Goal: Information Seeking & Learning: Learn about a topic

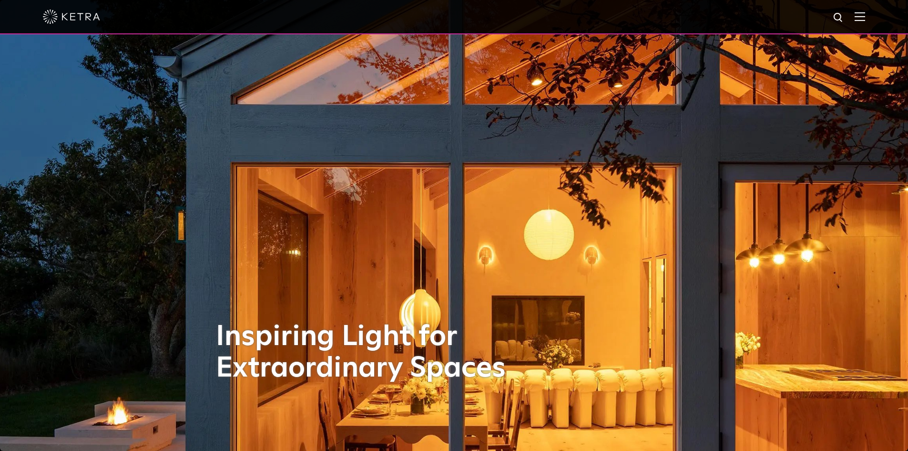
click at [845, 21] on img at bounding box center [839, 18] width 12 height 12
type input "concrete"
click at [809, 10] on button "Search" at bounding box center [816, 17] width 14 height 14
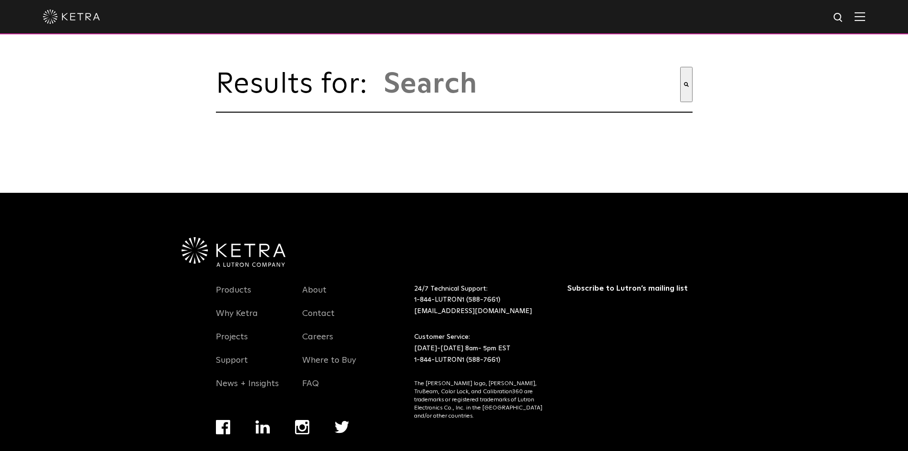
type input "concrete"
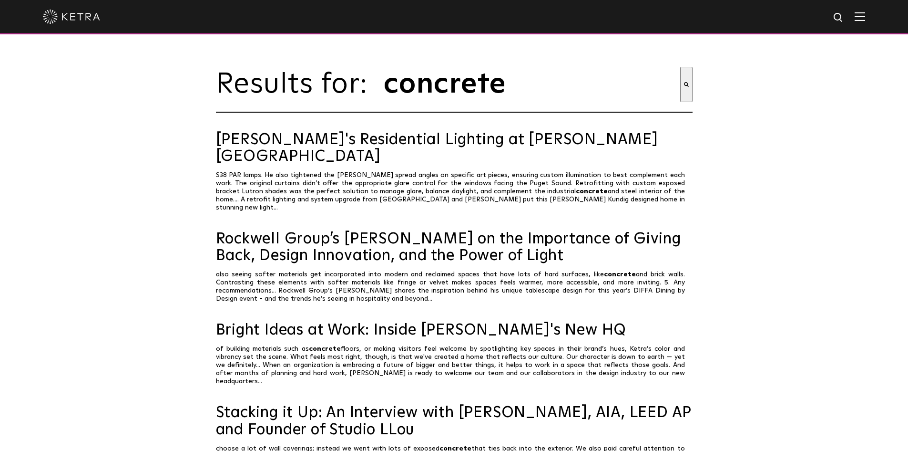
click at [484, 159] on li "Ketra's Residential Lighting at Olson Kundig's Studio House S38 PAR lamps. He a…" at bounding box center [454, 172] width 477 height 80
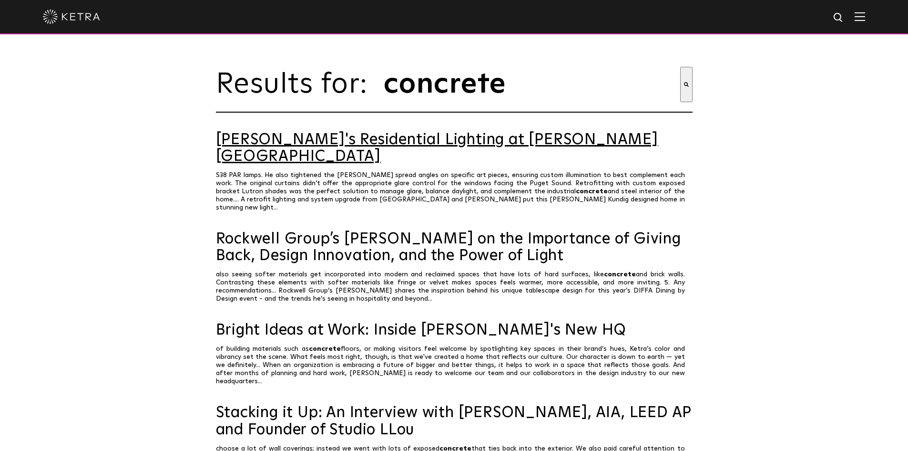
click at [552, 139] on link "Ketra's Residential Lighting at Olson Kundig's Studio House" at bounding box center [454, 148] width 477 height 33
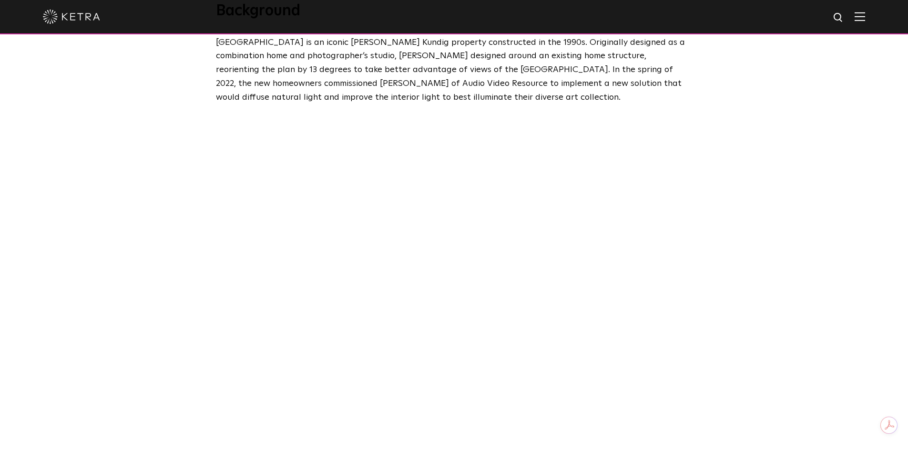
scroll to position [1324, 0]
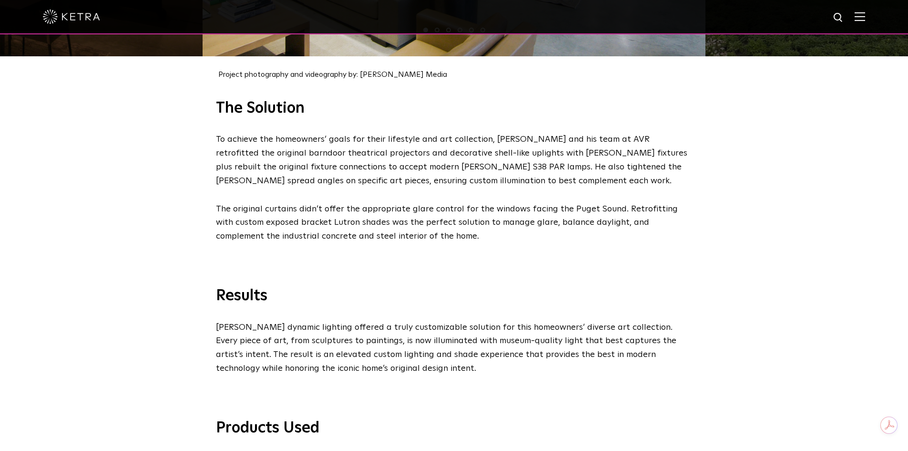
drag, startPoint x: 530, startPoint y: 175, endPoint x: 497, endPoint y: 53, distance: 126.1
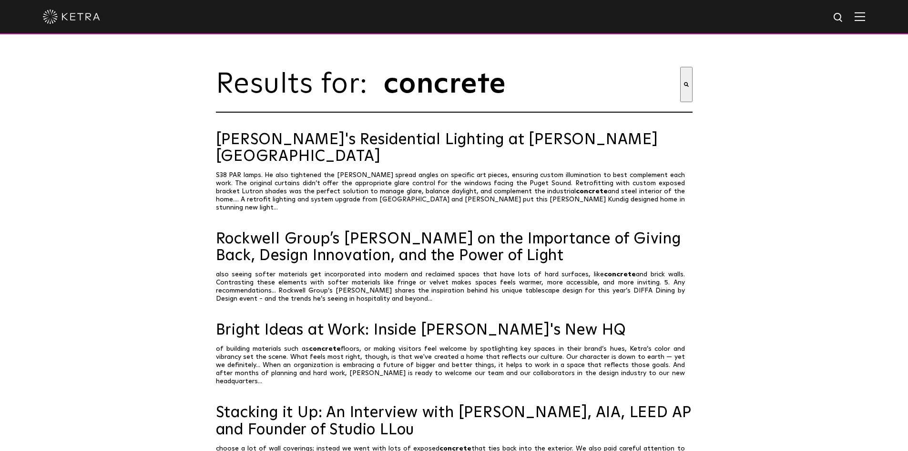
drag, startPoint x: 564, startPoint y: 121, endPoint x: 550, endPoint y: 28, distance: 93.5
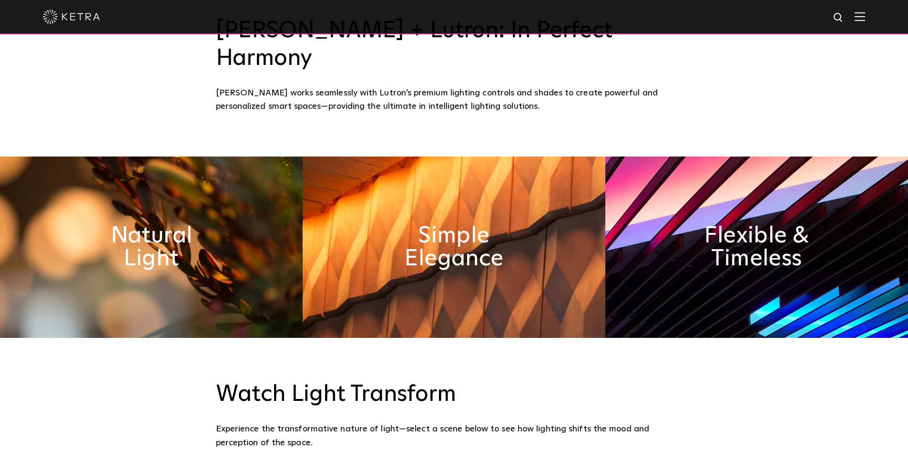
scroll to position [381, 0]
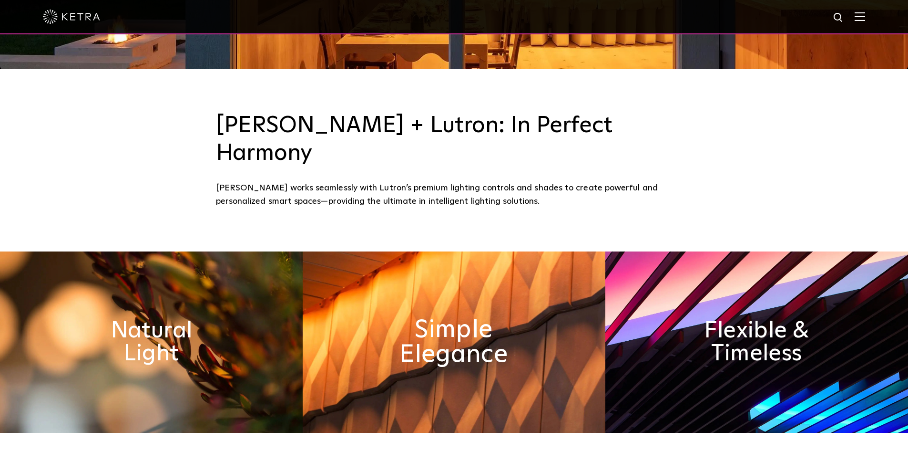
drag, startPoint x: 439, startPoint y: 317, endPoint x: 432, endPoint y: 305, distance: 13.9
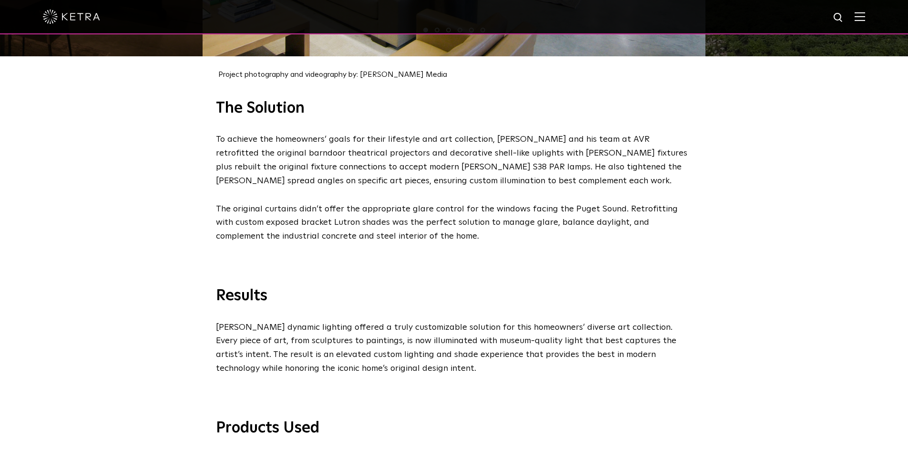
drag, startPoint x: 484, startPoint y: 309, endPoint x: 427, endPoint y: 346, distance: 68.3
drag, startPoint x: 427, startPoint y: 346, endPoint x: 496, endPoint y: 339, distance: 70.0
